Goal: Book appointment/travel/reservation

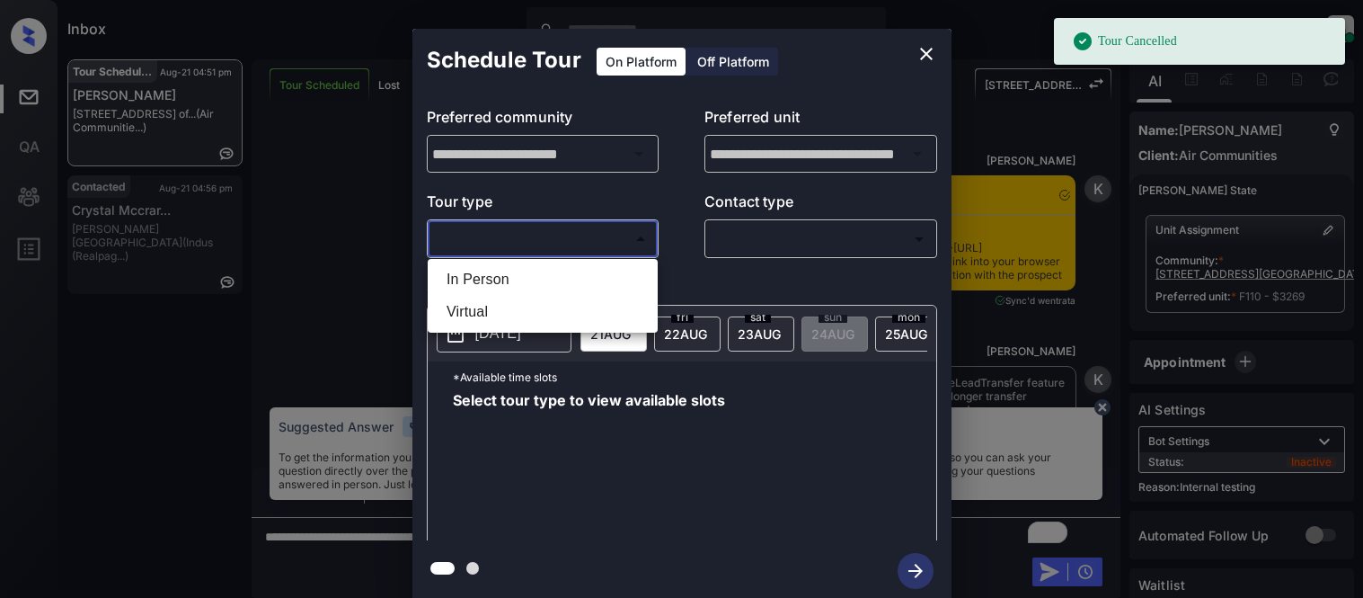
click at [504, 280] on li "In Person" at bounding box center [542, 279] width 221 height 32
type input "********"
click at [794, 253] on div at bounding box center [681, 299] width 1363 height 598
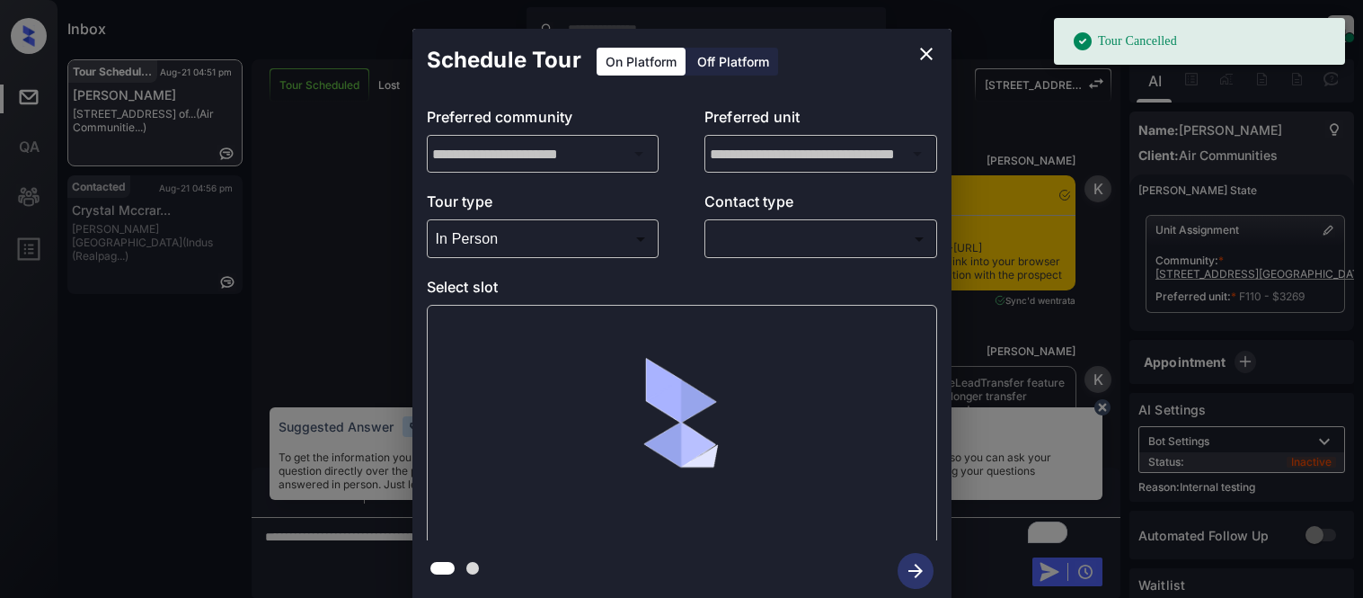
click at [777, 241] on div "In Person Virtual" at bounding box center [681, 299] width 1363 height 598
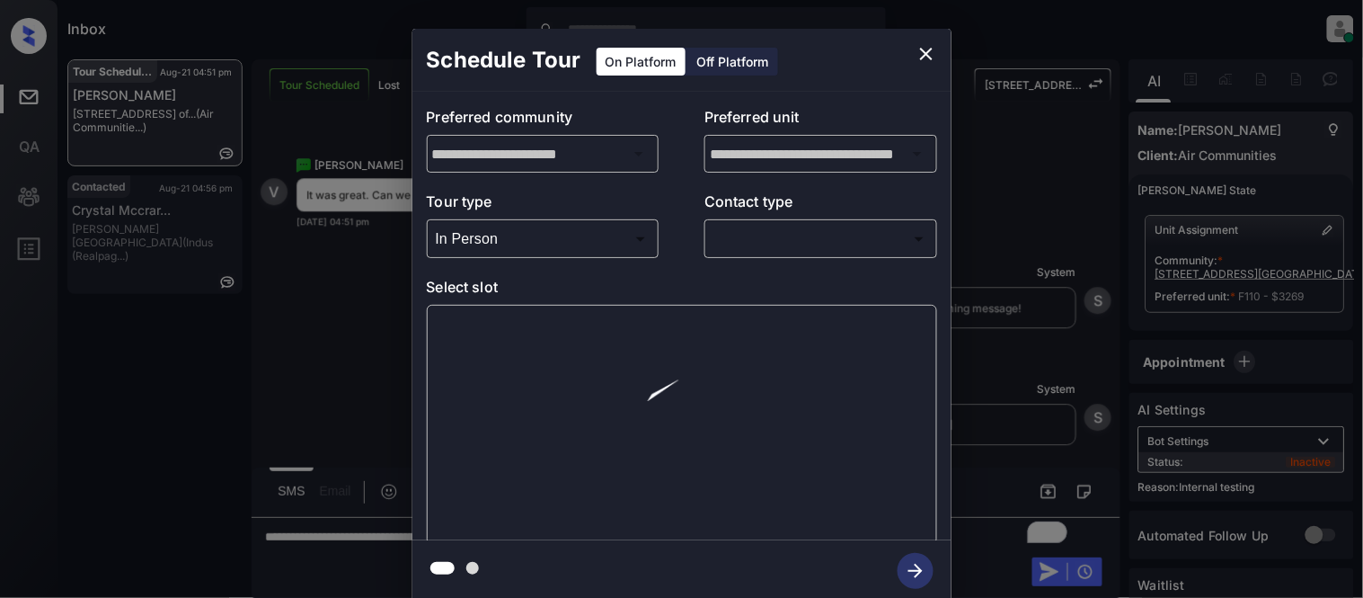
click at [767, 241] on body "Tour Cancelled Inbox Kristina Cataag Online Set yourself offline Set yourself o…" at bounding box center [681, 299] width 1363 height 598
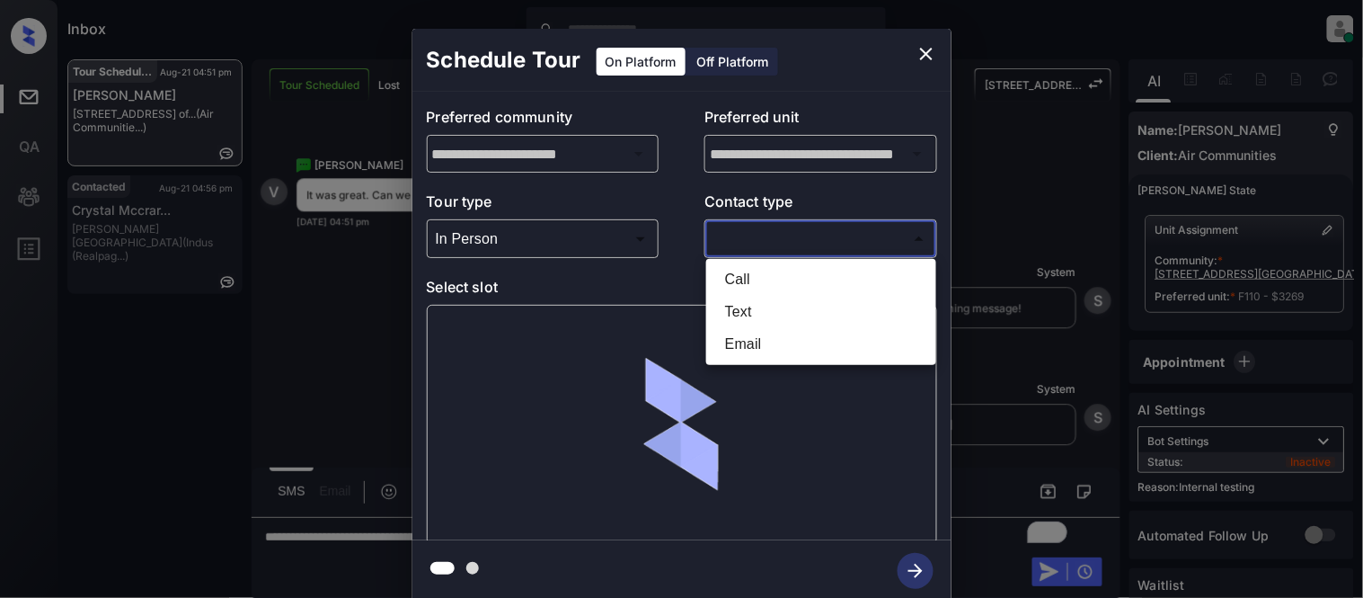
click at [758, 301] on li "Text" at bounding box center [821, 312] width 221 height 32
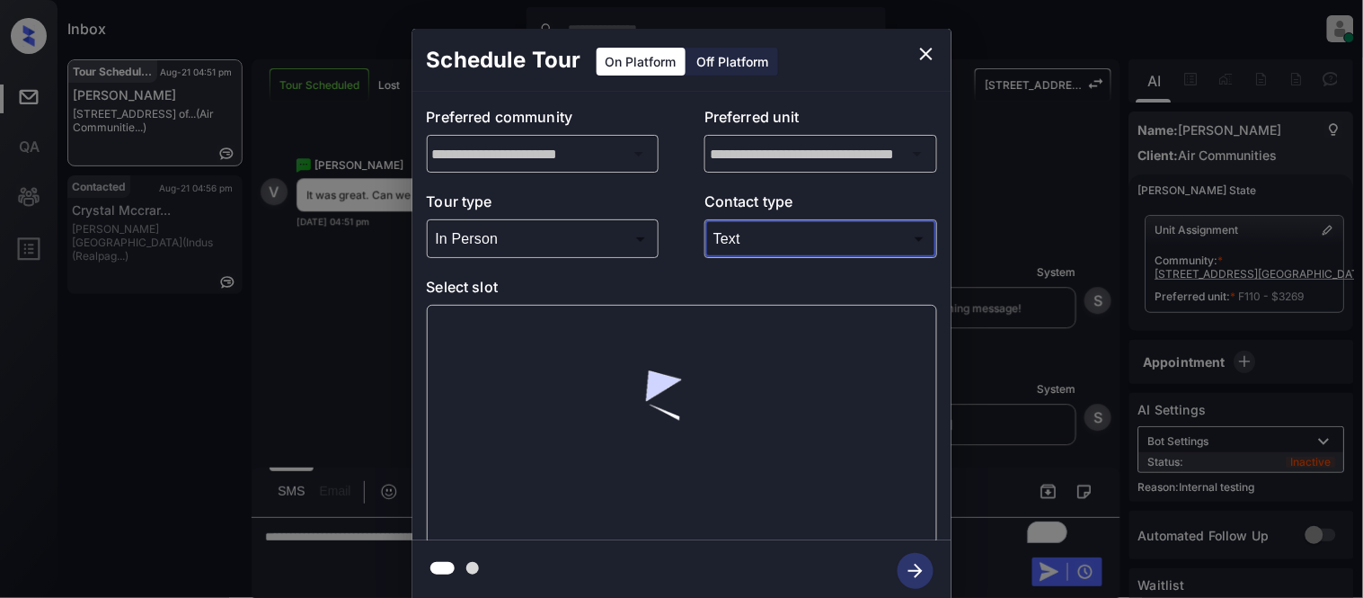
type input "****"
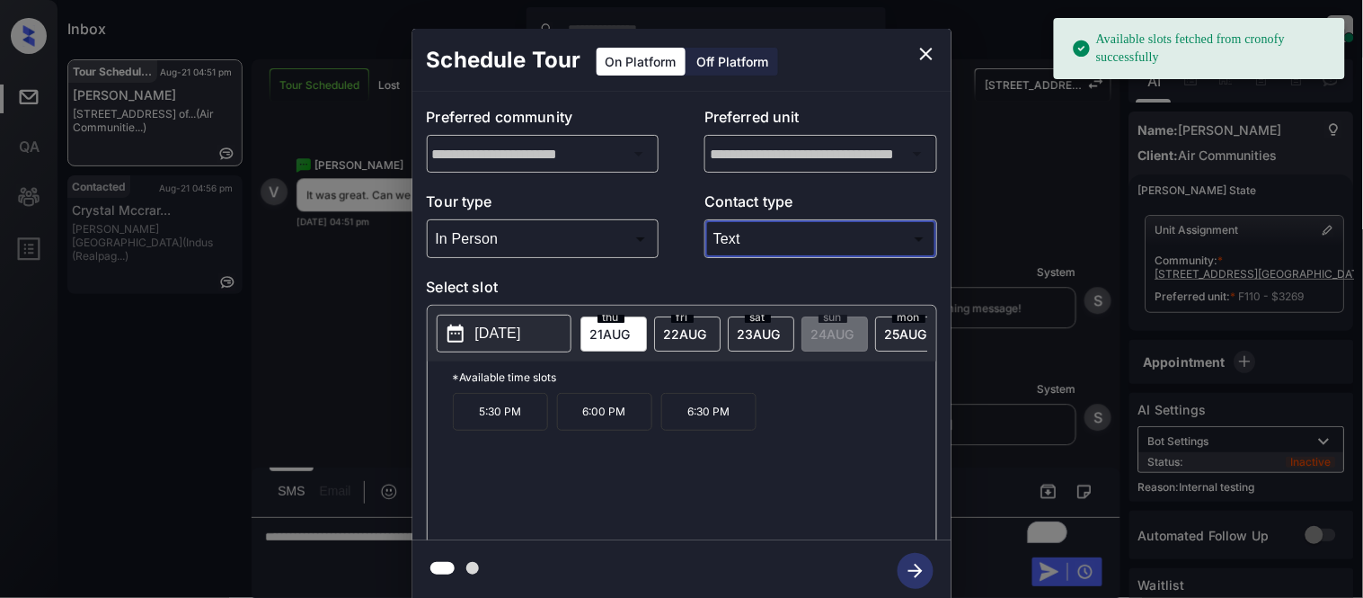
click at [523, 346] on button "2025-08-21" at bounding box center [504, 334] width 135 height 38
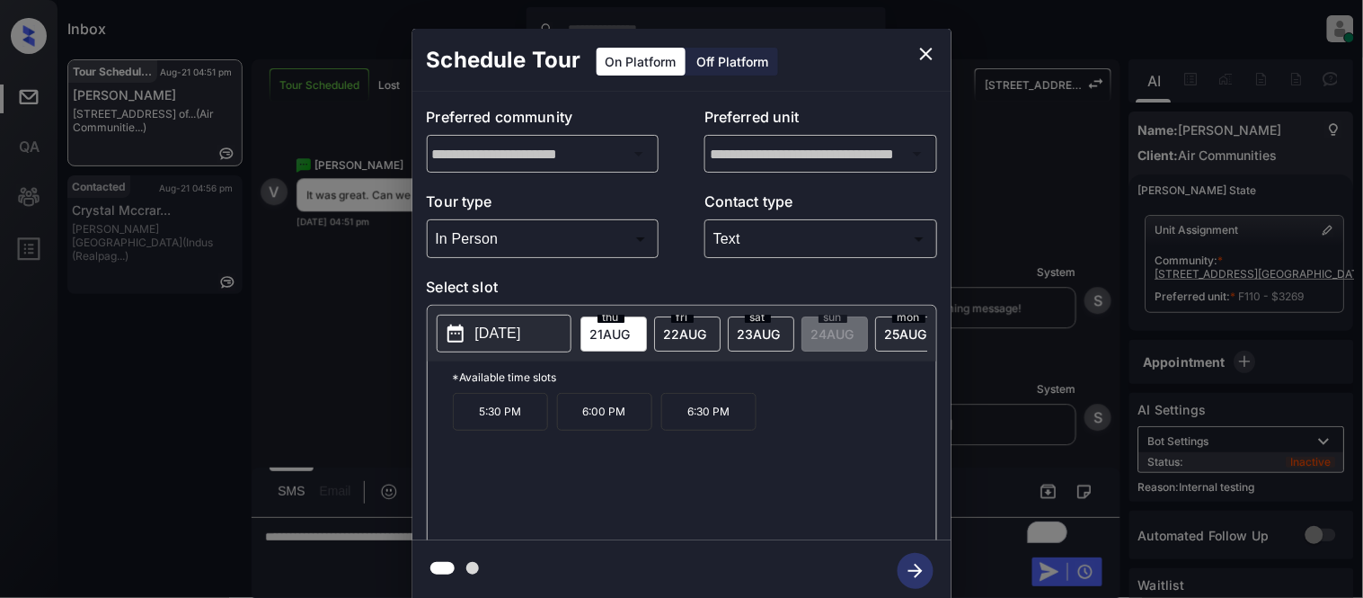
click at [679, 342] on div "fri 22 AUG" at bounding box center [687, 333] width 67 height 35
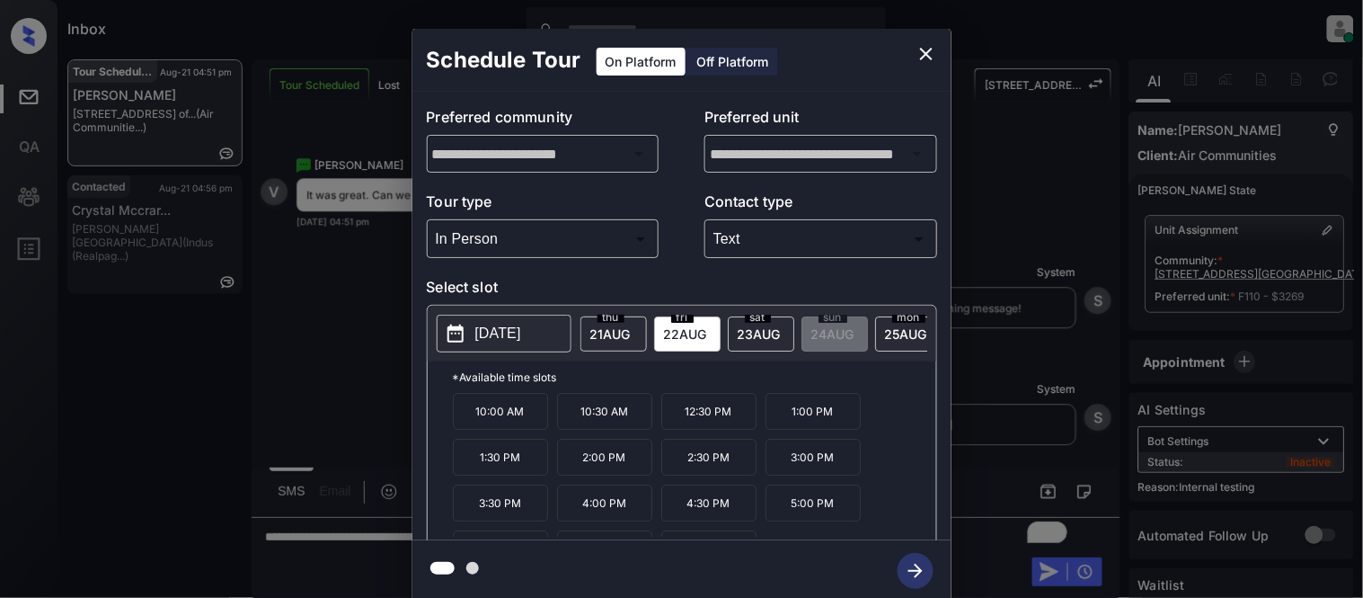
click at [618, 517] on p "4:00 PM" at bounding box center [604, 502] width 95 height 37
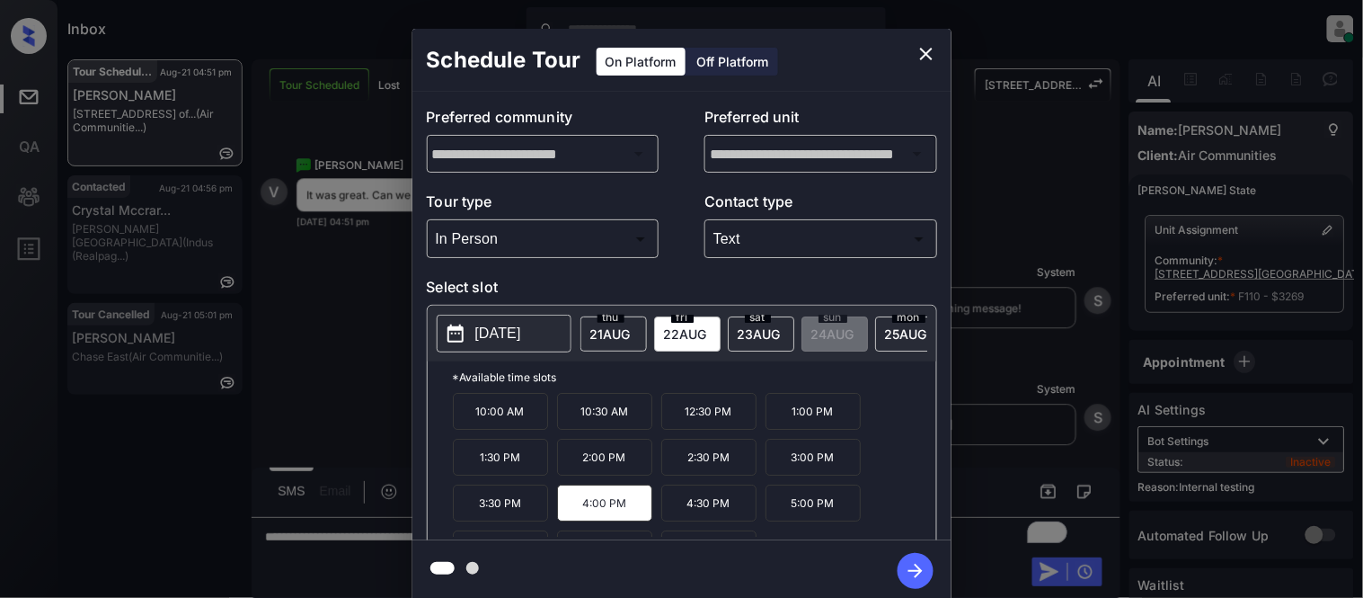
click at [904, 564] on icon "button" at bounding box center [916, 571] width 36 height 36
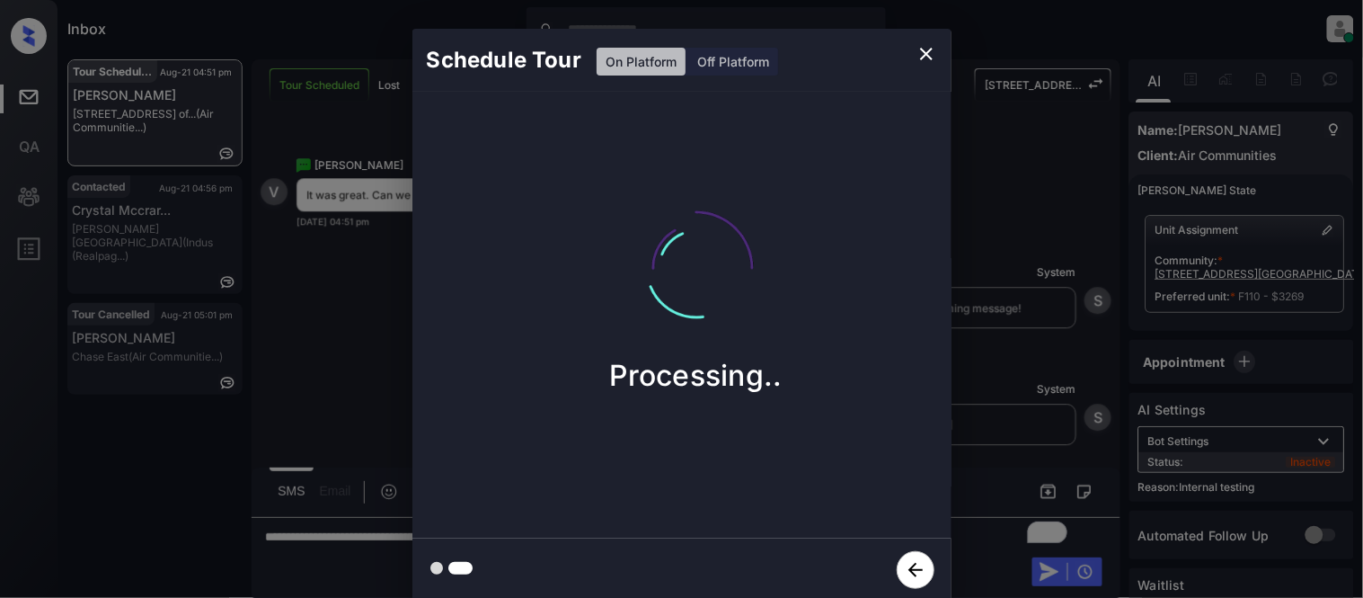
click at [991, 451] on div "Schedule Tour On Platform Off Platform Processing.." at bounding box center [681, 315] width 1363 height 630
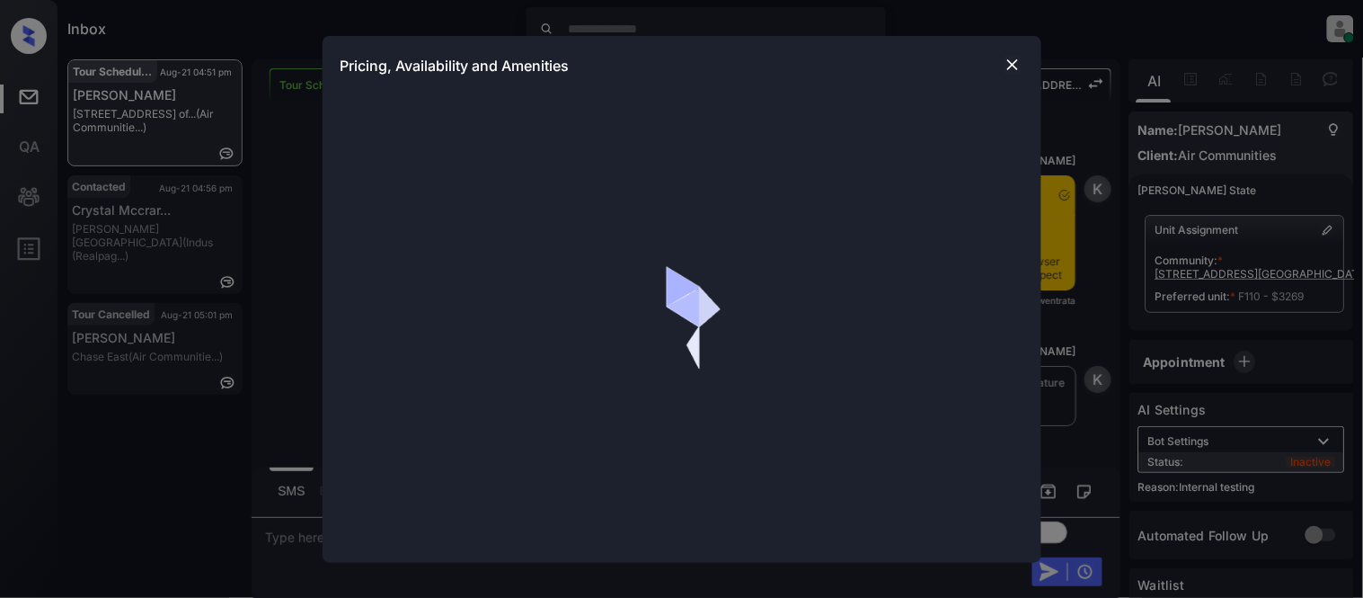
scroll to position [10069, 0]
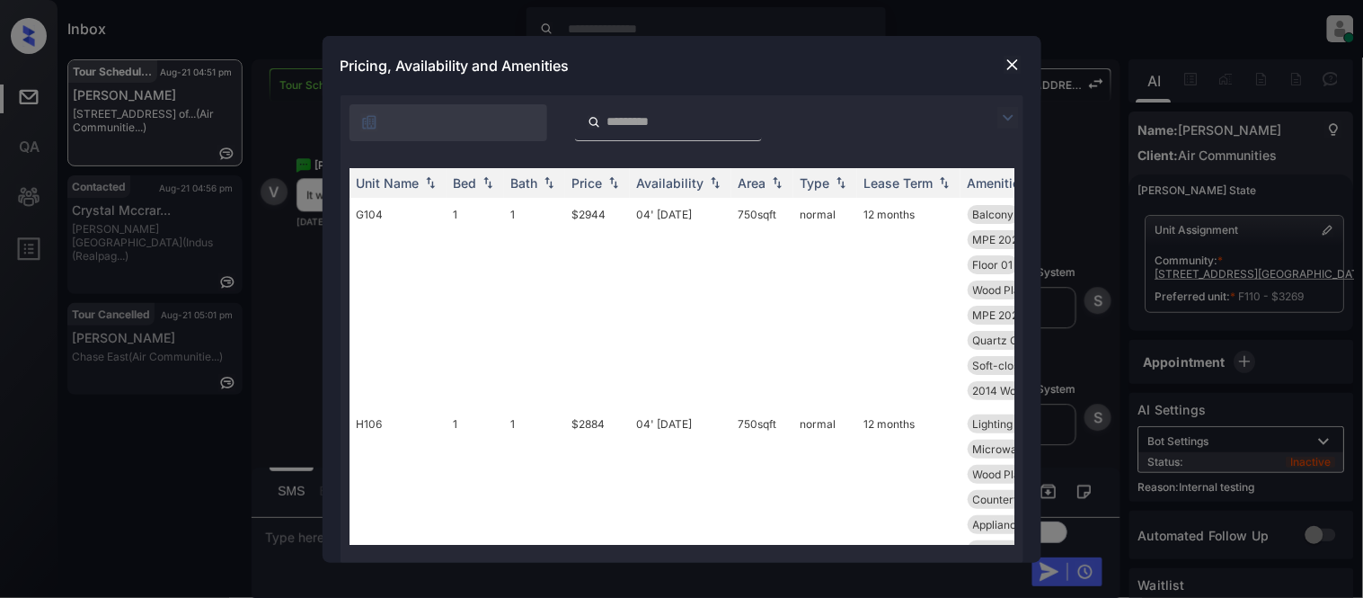
click at [1000, 114] on img at bounding box center [1009, 118] width 22 height 22
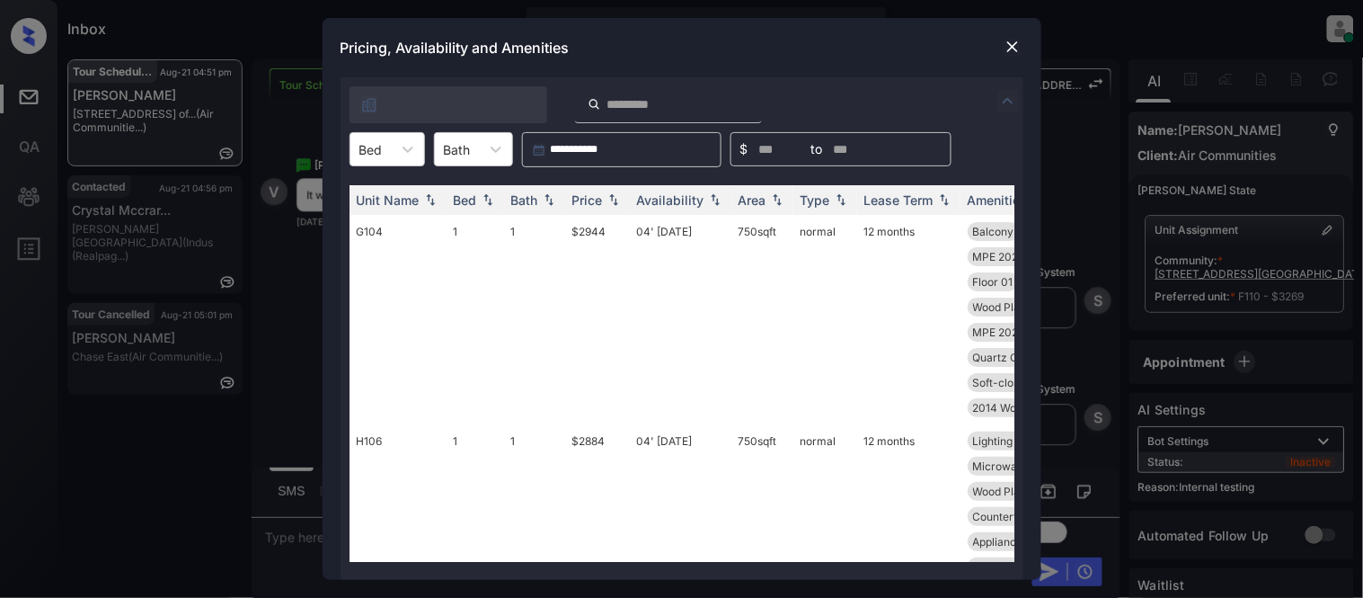
click at [384, 164] on div "**********" at bounding box center [682, 328] width 683 height 502
click at [384, 164] on div "Bed" at bounding box center [387, 149] width 75 height 34
click at [384, 155] on div "Bed" at bounding box center [371, 150] width 41 height 26
click at [396, 154] on div at bounding box center [408, 149] width 32 height 32
click at [393, 252] on div "2" at bounding box center [387, 258] width 75 height 32
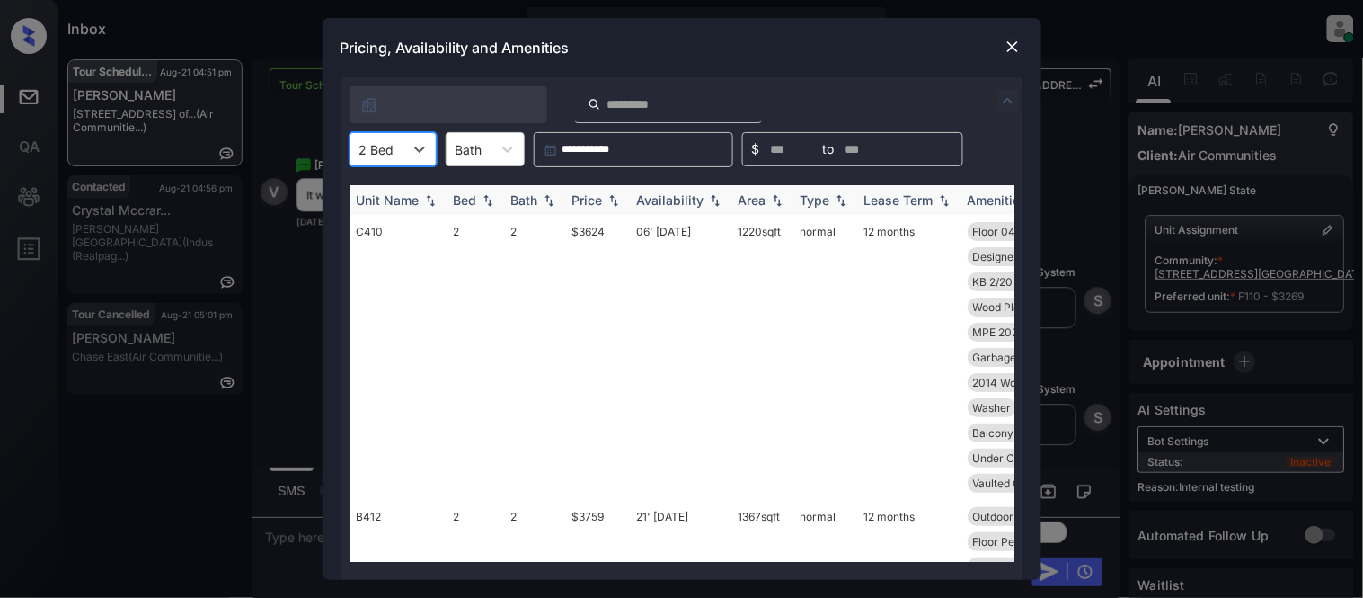
click at [590, 203] on div "Price" at bounding box center [588, 199] width 31 height 15
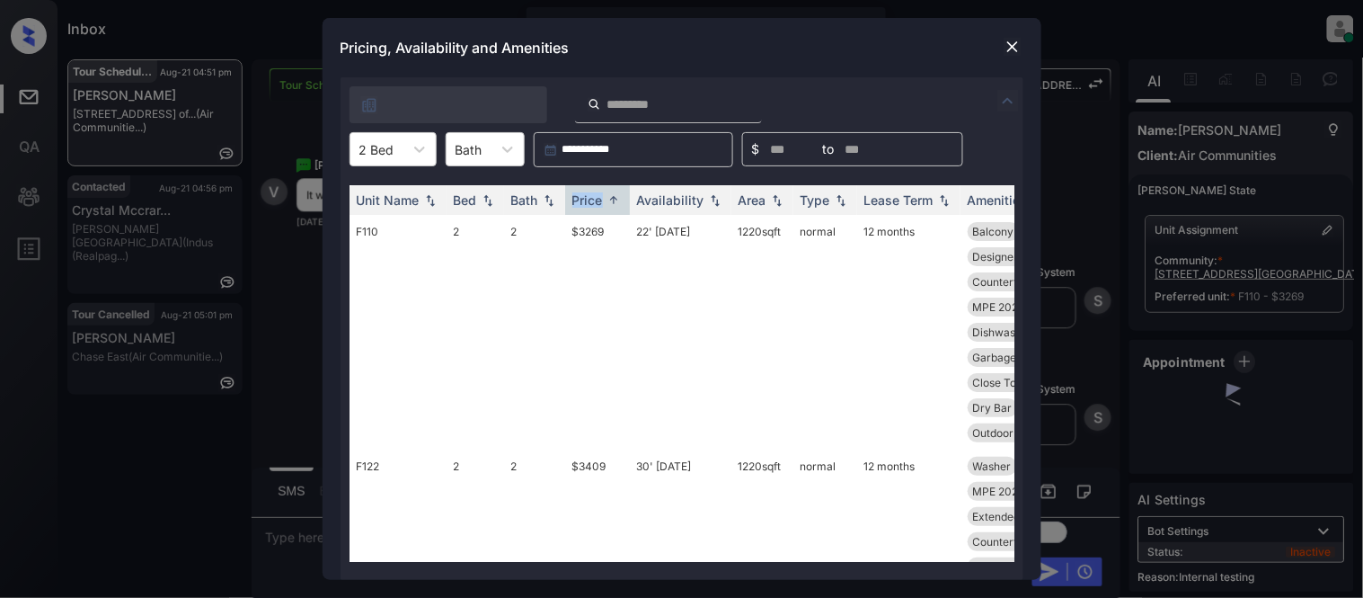
click at [1016, 46] on img at bounding box center [1013, 47] width 18 height 18
